Goal: Task Accomplishment & Management: Use online tool/utility

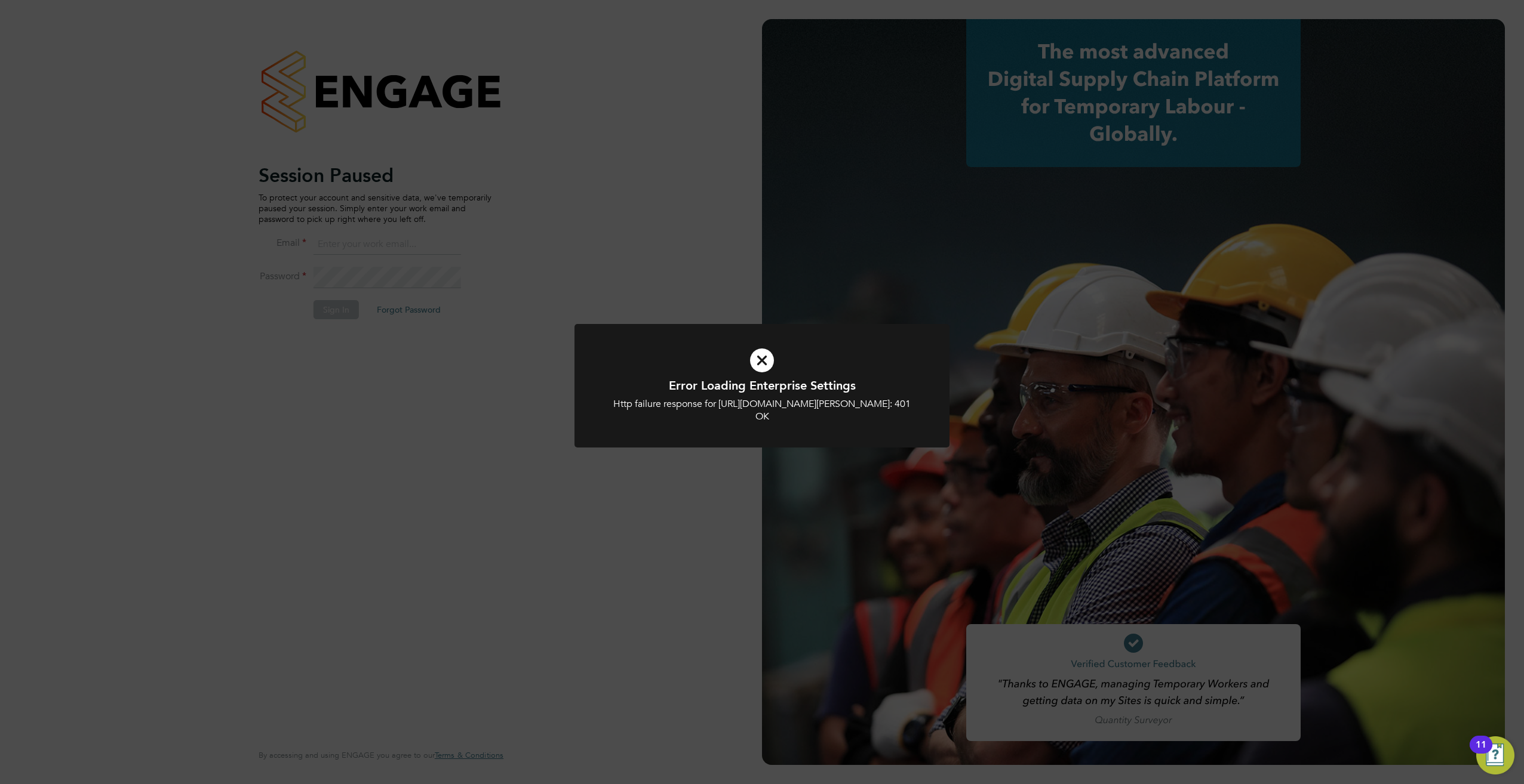
type input "jonathan@f-mead.com"
click at [691, 284] on div "Error Loading Enterprise Settings Http failure response for https://f-mead.app.…" at bounding box center [762, 392] width 1524 height 784
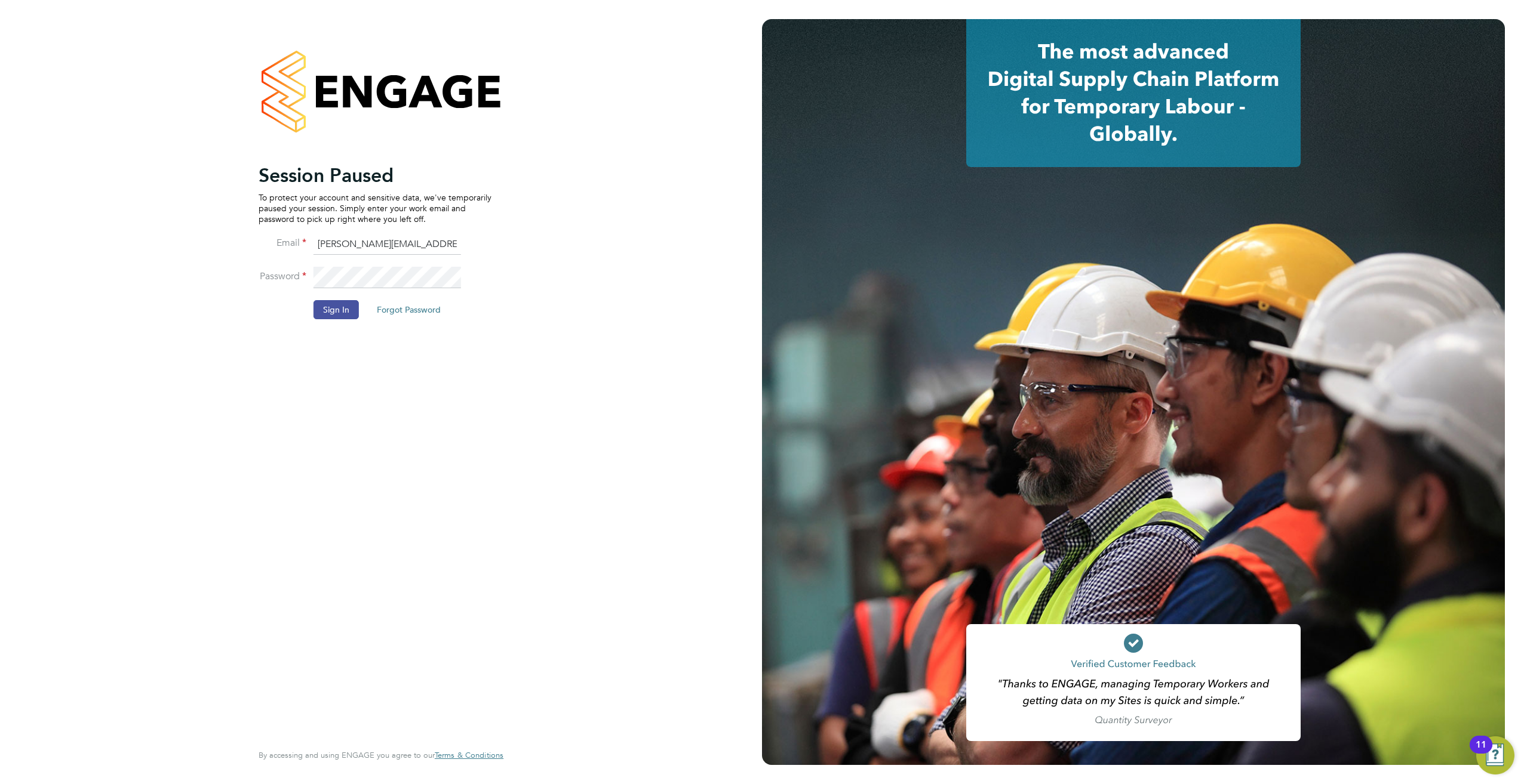
click at [341, 313] on button "Sign In" at bounding box center [336, 310] width 45 height 19
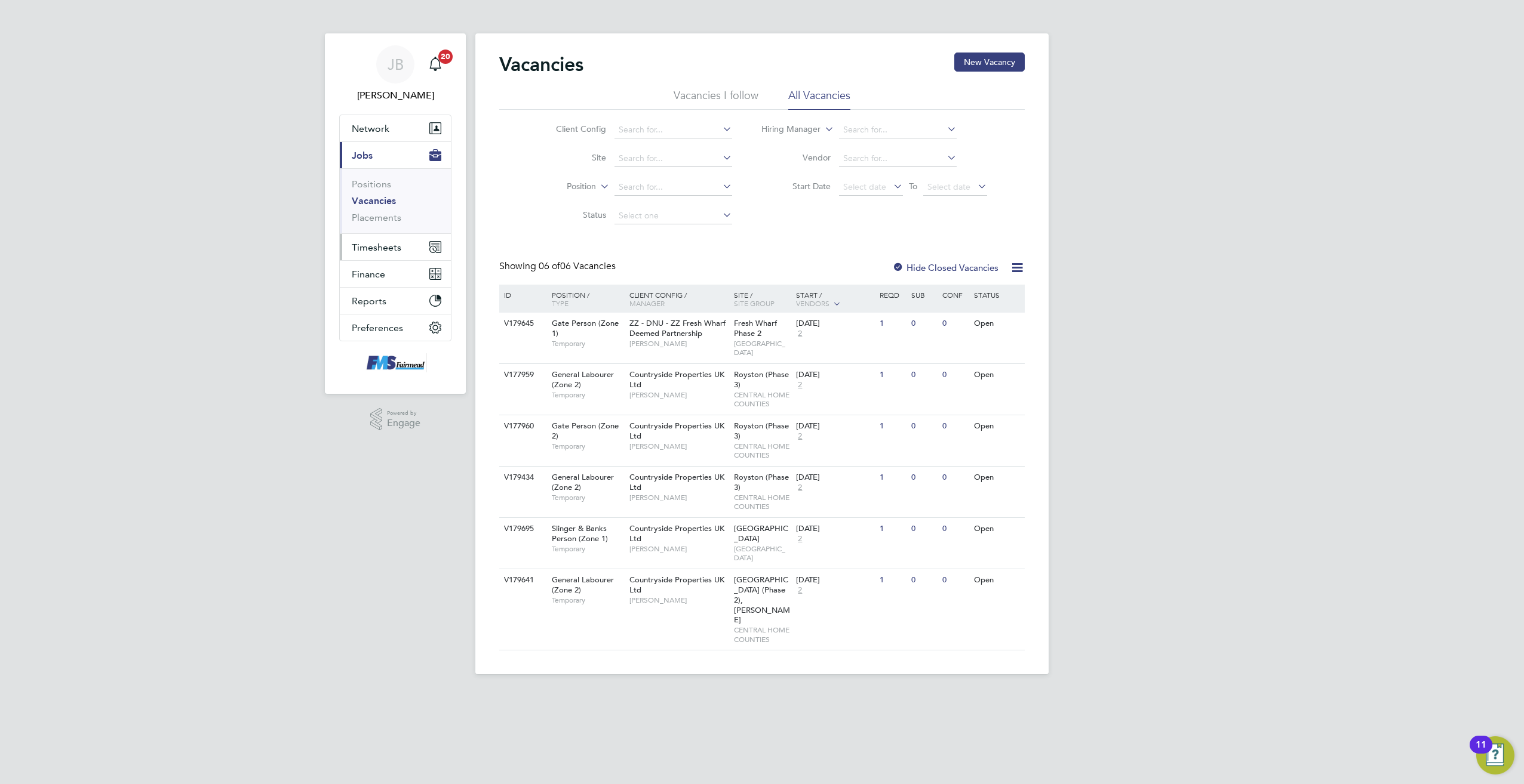
click at [364, 249] on span "Timesheets" at bounding box center [376, 247] width 50 height 11
drag, startPoint x: 382, startPoint y: 212, endPoint x: 395, endPoint y: 226, distance: 19.1
click at [382, 212] on link "Timesheets" at bounding box center [376, 211] width 50 height 11
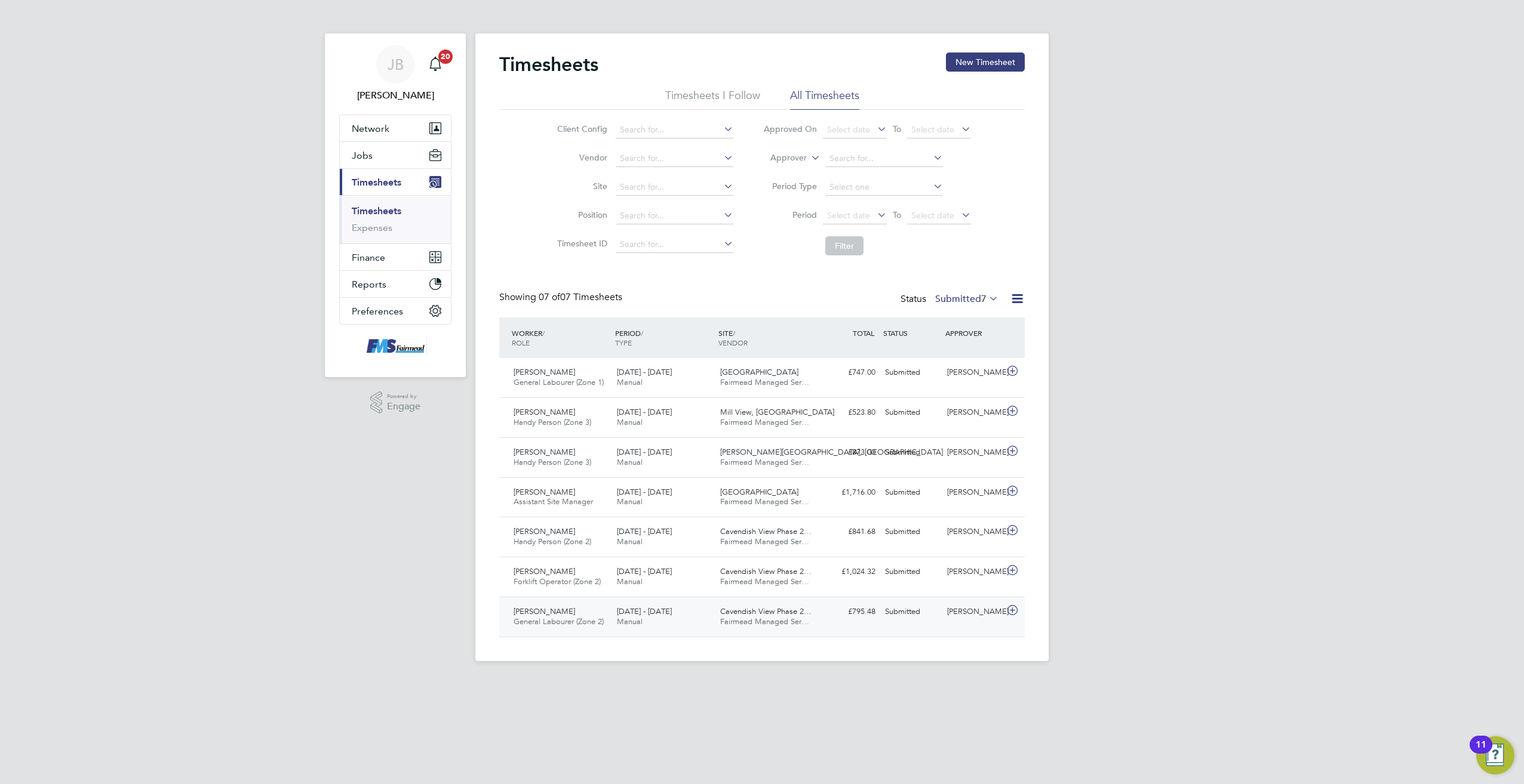
click at [1016, 612] on icon at bounding box center [1012, 610] width 15 height 9
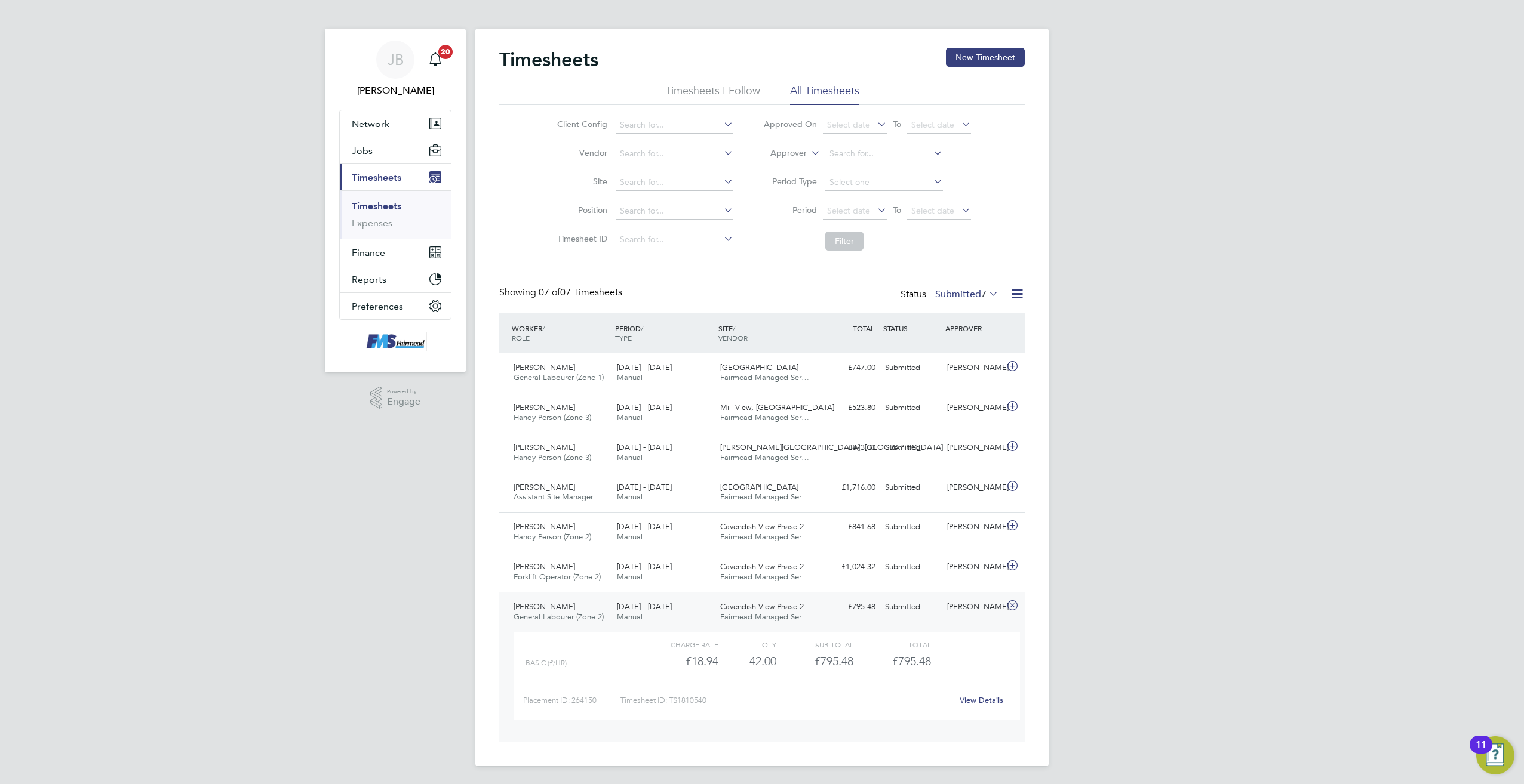
scroll to position [6, 0]
click at [971, 698] on link "View Details" at bounding box center [981, 699] width 44 height 10
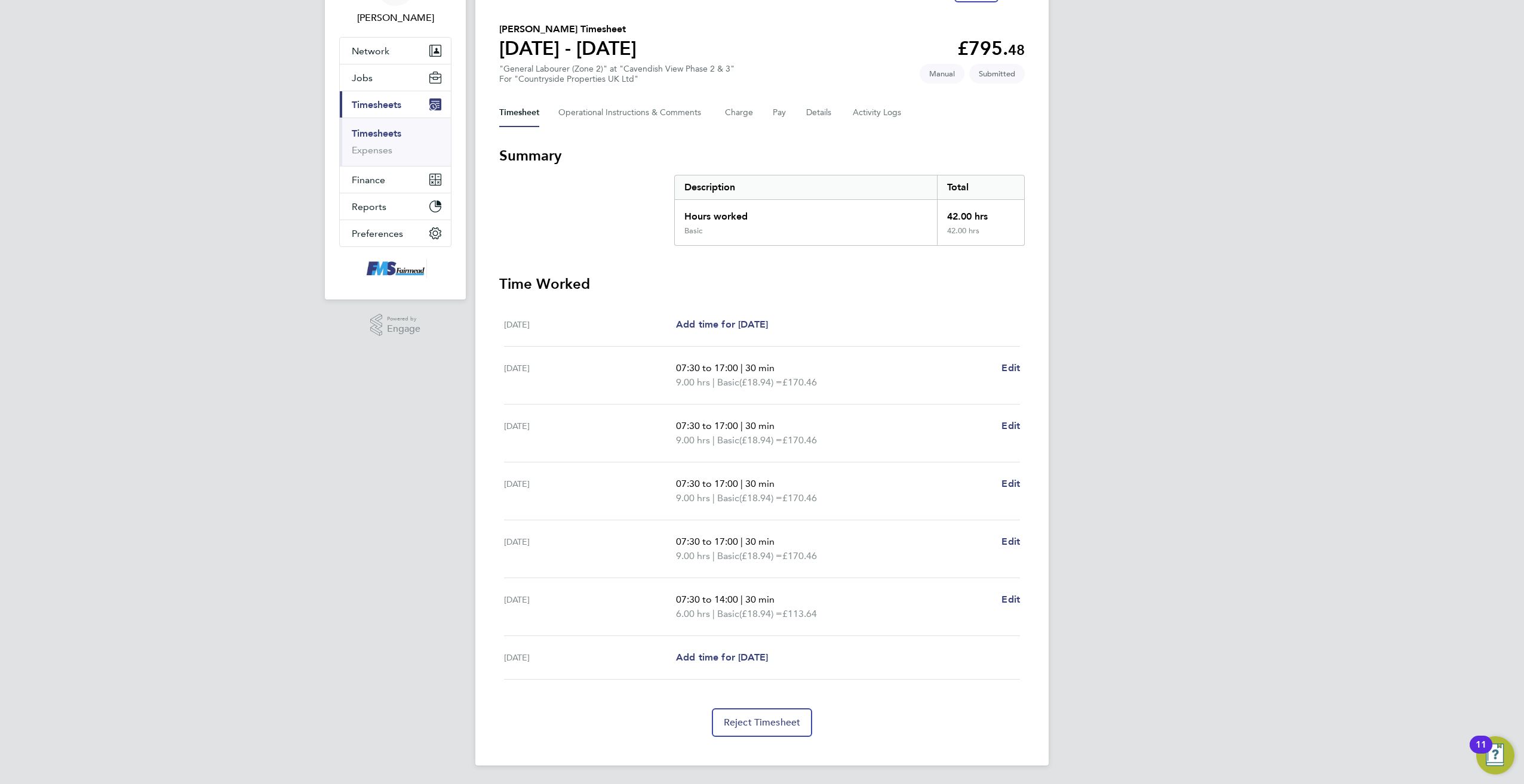
scroll to position [78, 0]
